Goal: Information Seeking & Learning: Learn about a topic

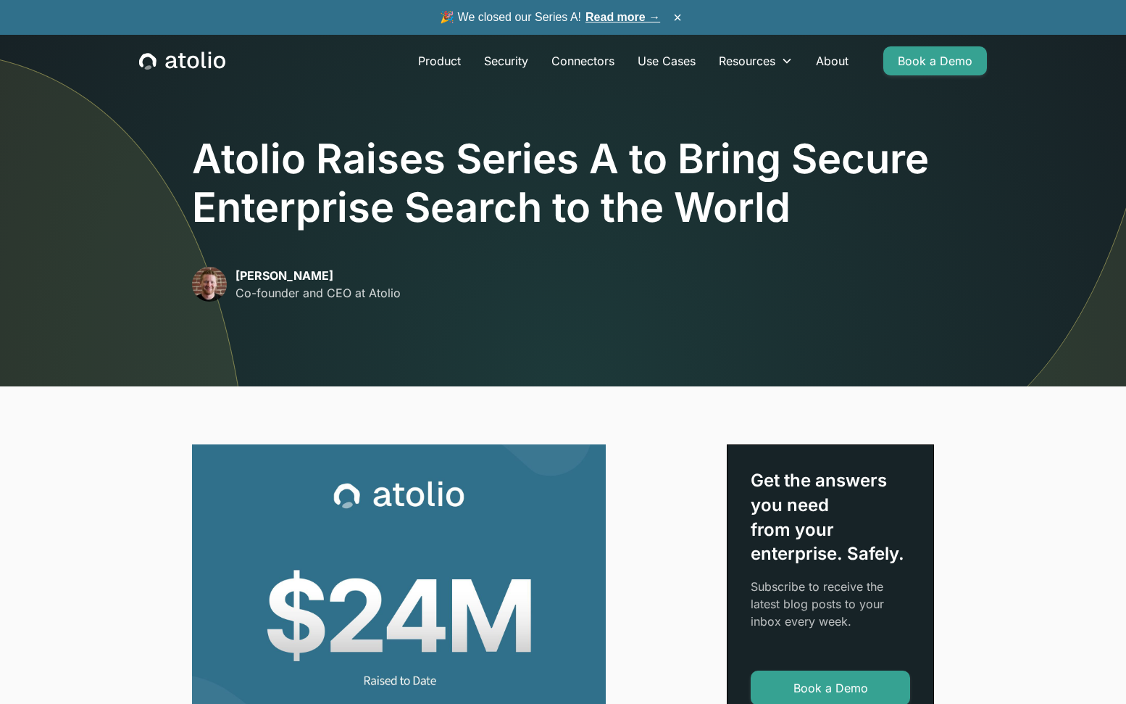
click at [623, 14] on link "Read more →" at bounding box center [623, 17] width 75 height 12
click at [213, 51] on div "Product Security Connectors Use Cases Resources Blog Podcast Case Studies Docum…" at bounding box center [563, 61] width 883 height 52
click at [447, 66] on link "Product" at bounding box center [440, 60] width 66 height 29
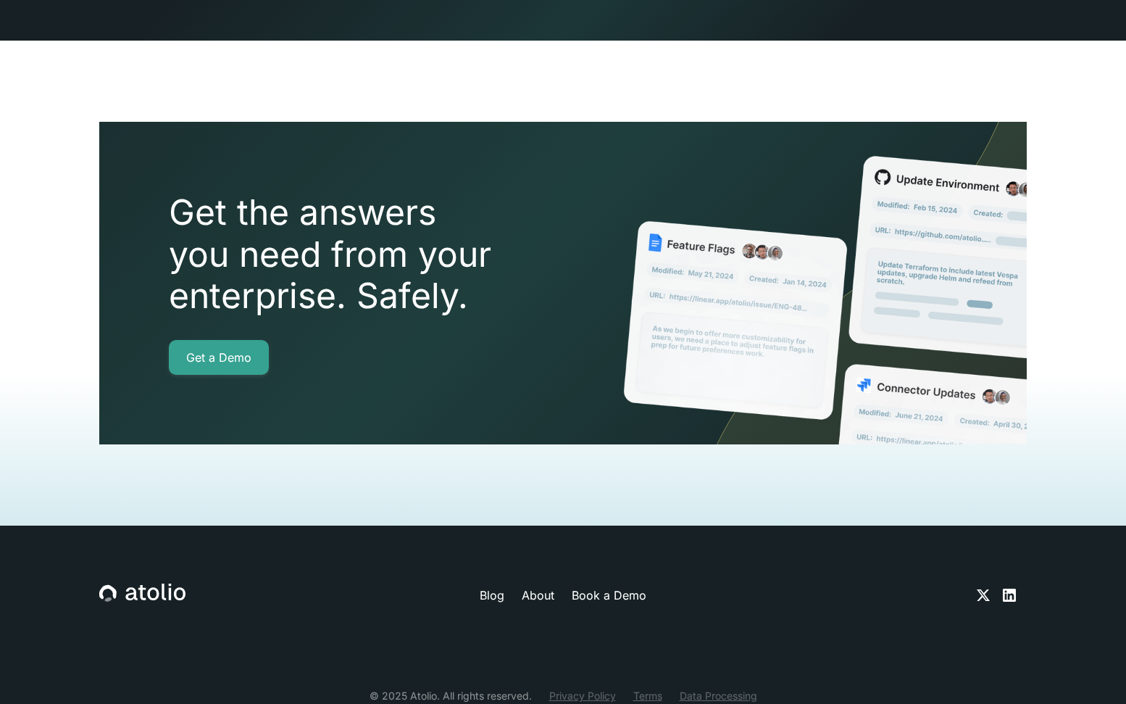
scroll to position [3195, 0]
